Goal: Information Seeking & Learning: Find specific fact

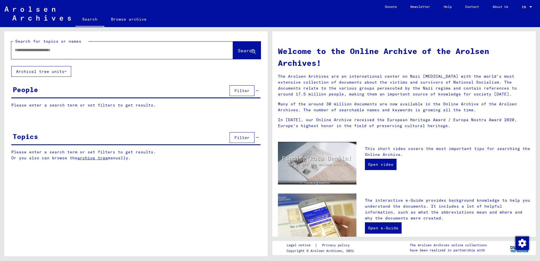
click at [84, 54] on div at bounding box center [113, 50] width 205 height 13
click at [89, 50] on input "text" at bounding box center [115, 50] width 201 height 6
type input "*********"
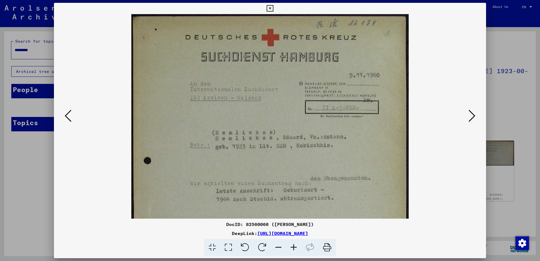
scroll to position [87, 0]
